Goal: Navigation & Orientation: Go to known website

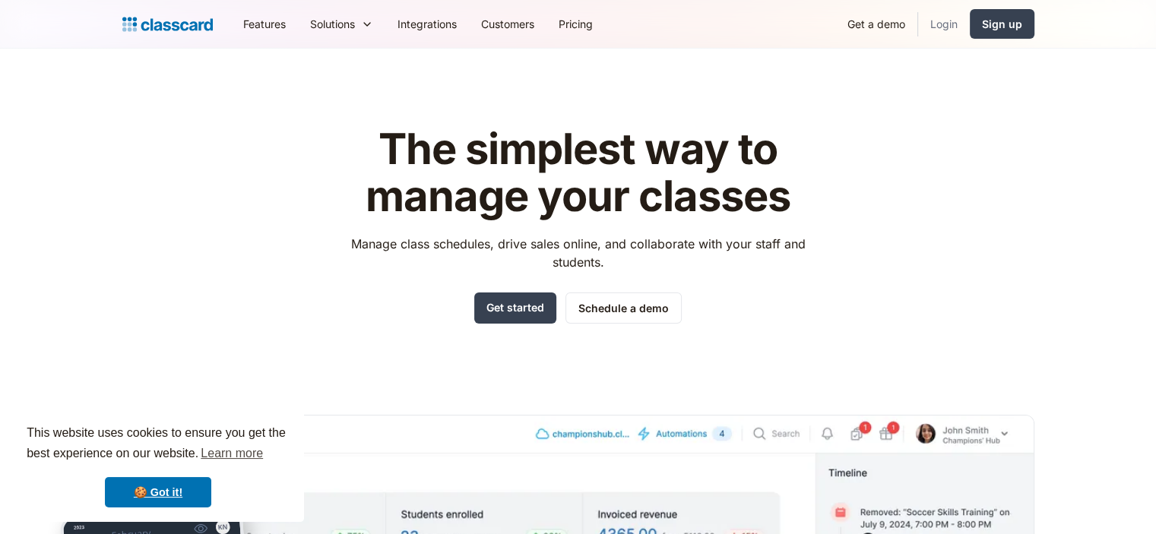
click at [951, 27] on link "Login" at bounding box center [944, 24] width 52 height 34
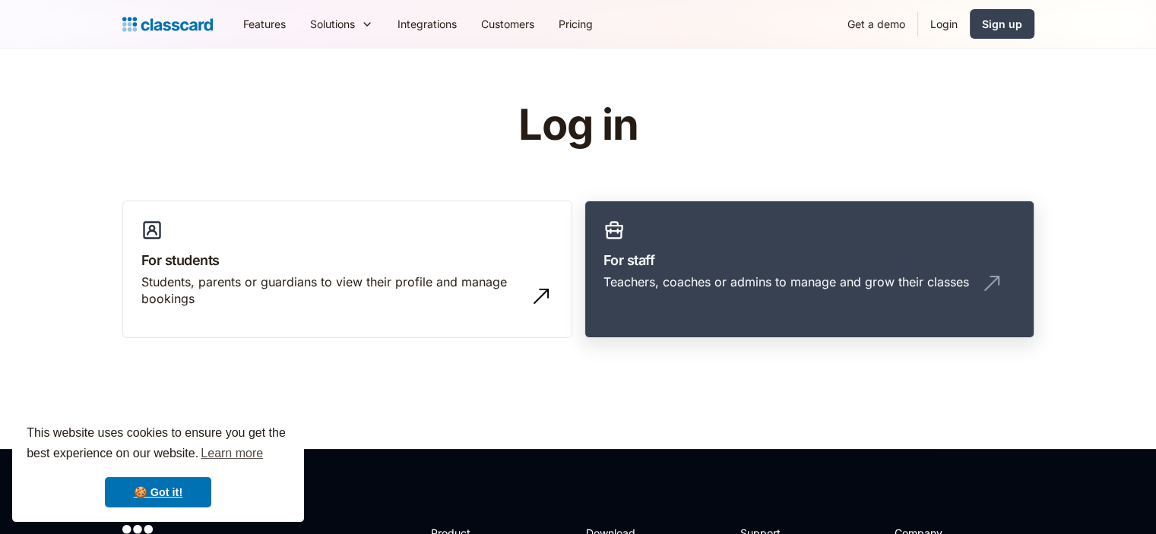
click at [800, 264] on h3 "For staff" at bounding box center [809, 260] width 412 height 21
